Goal: Transaction & Acquisition: Subscribe to service/newsletter

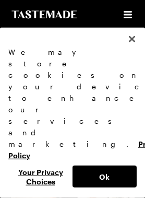
scroll to position [199, 0]
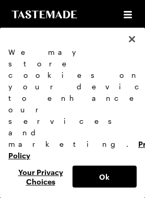
click at [136, 51] on button "Close" at bounding box center [132, 39] width 23 height 23
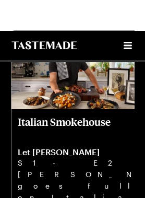
scroll to position [318, 0]
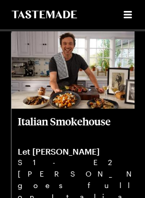
click at [95, 122] on p "Italian Smokehouse" at bounding box center [81, 127] width 126 height 25
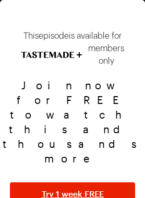
click at [78, 182] on button "Try 1 week FREE" at bounding box center [72, 193] width 125 height 23
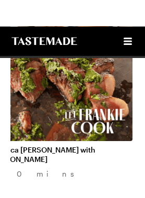
scroll to position [939, 0]
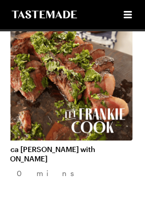
click at [86, 145] on link "Bistecca [PERSON_NAME] with [PERSON_NAME]" at bounding box center [61, 154] width 144 height 19
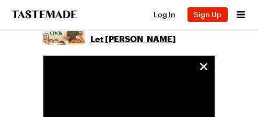
scroll to position [284, 0]
